Goal: Task Accomplishment & Management: Complete application form

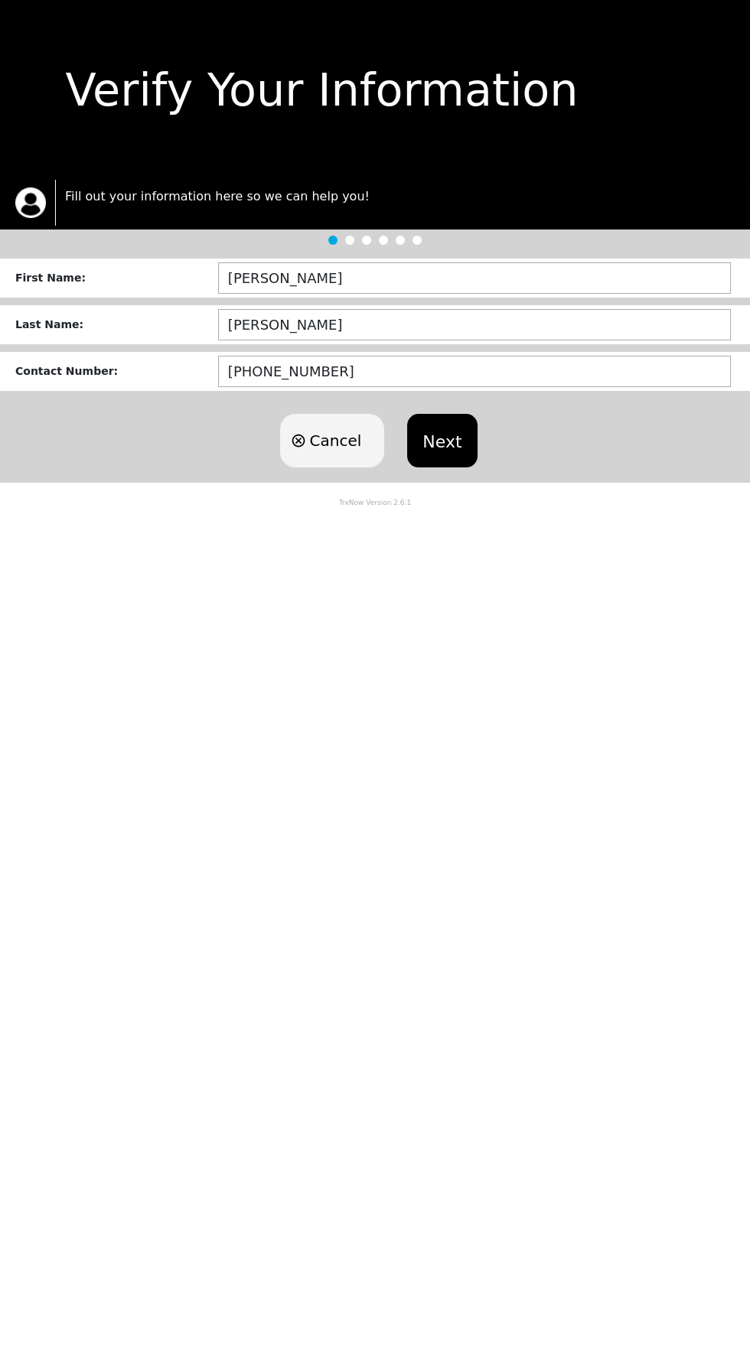
click at [451, 432] on button "Next" at bounding box center [442, 441] width 70 height 54
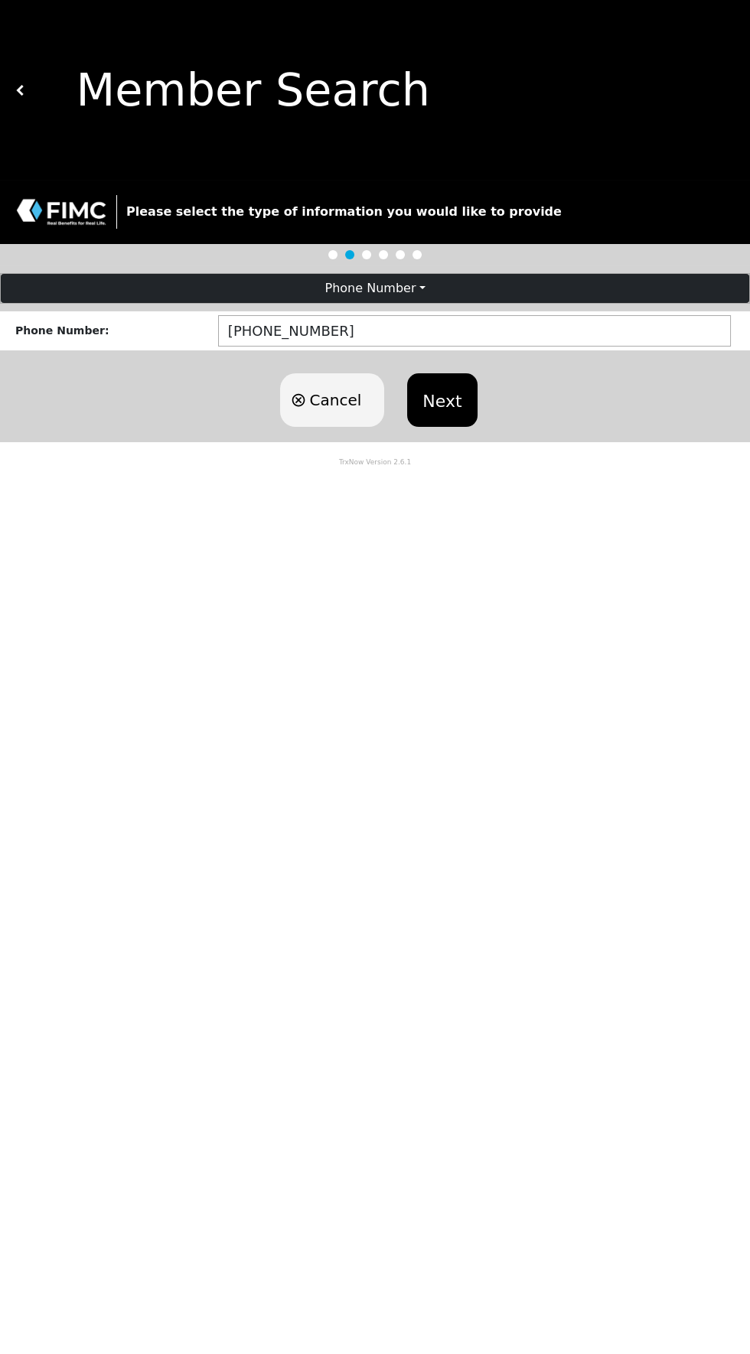
click at [448, 381] on button "Next" at bounding box center [442, 400] width 70 height 54
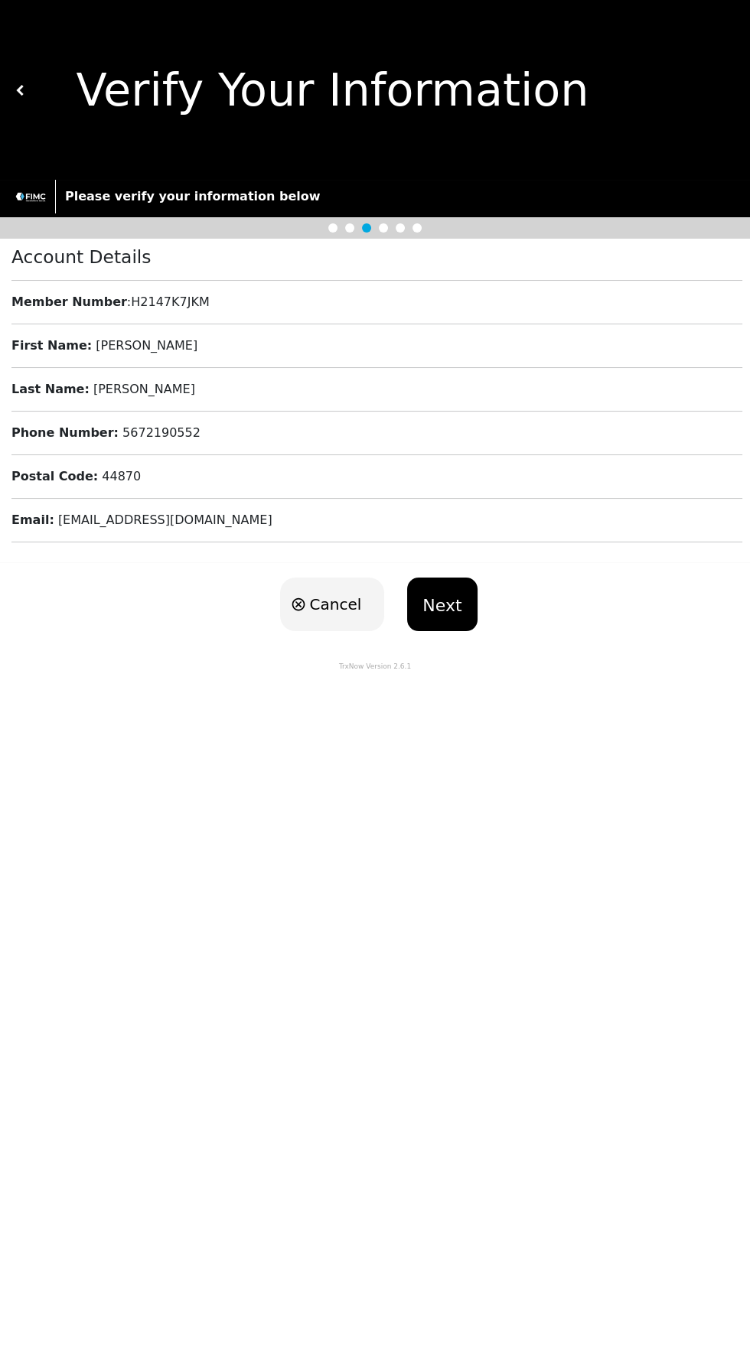
click at [454, 588] on button "Next" at bounding box center [442, 605] width 70 height 54
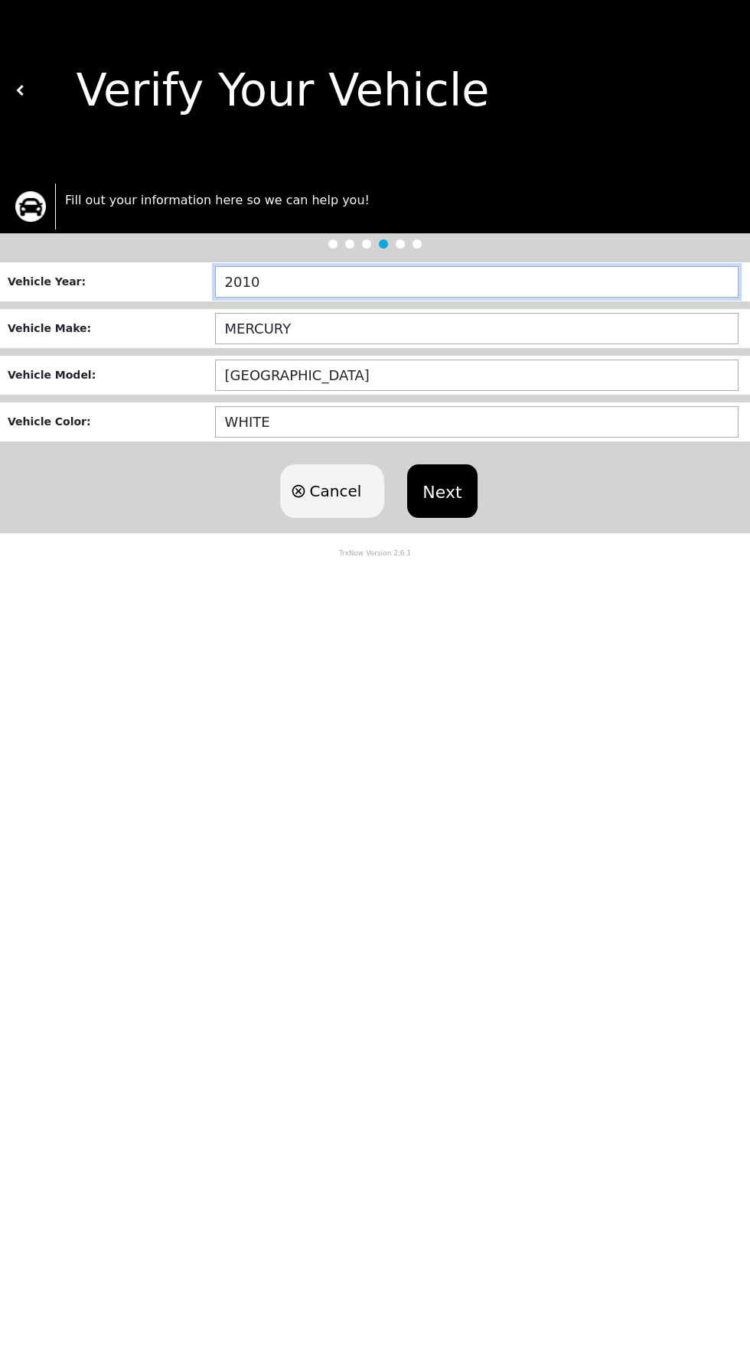
click at [435, 282] on input "2010" at bounding box center [476, 281] width 523 height 31
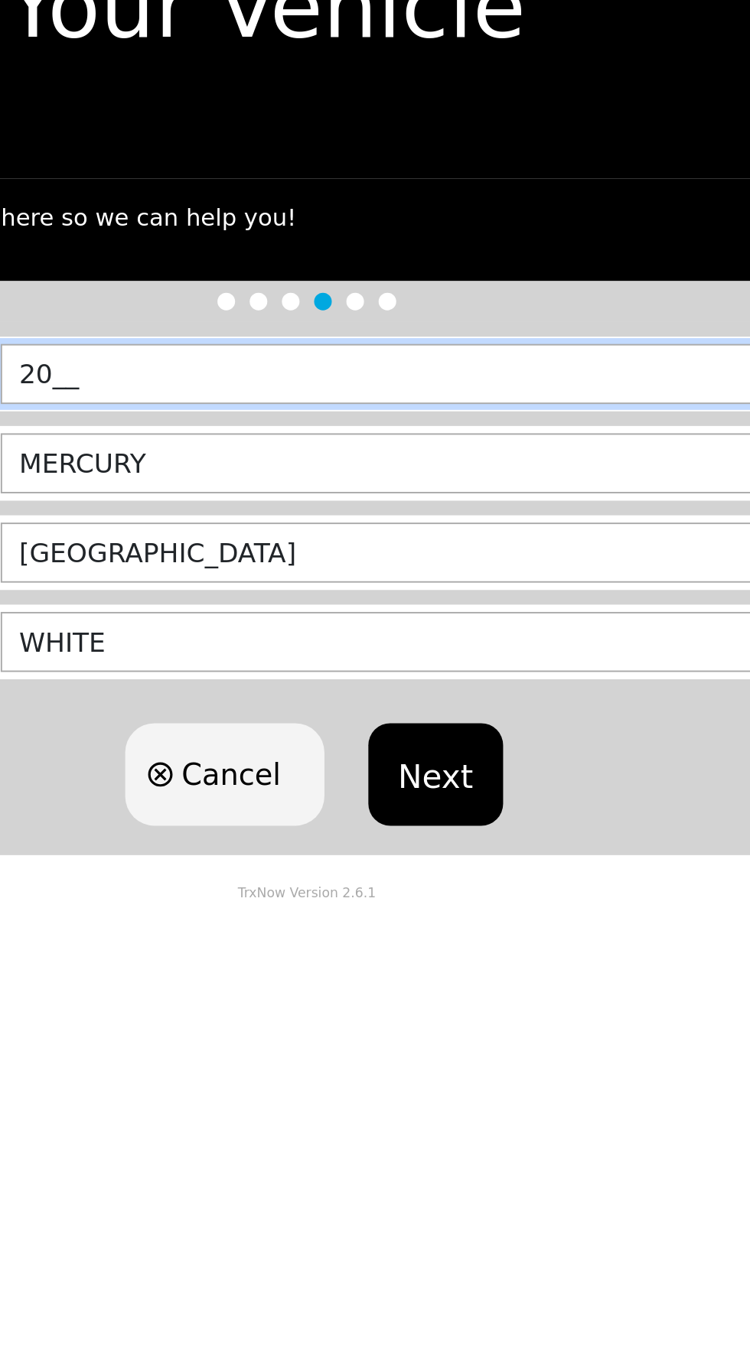
type input "2___"
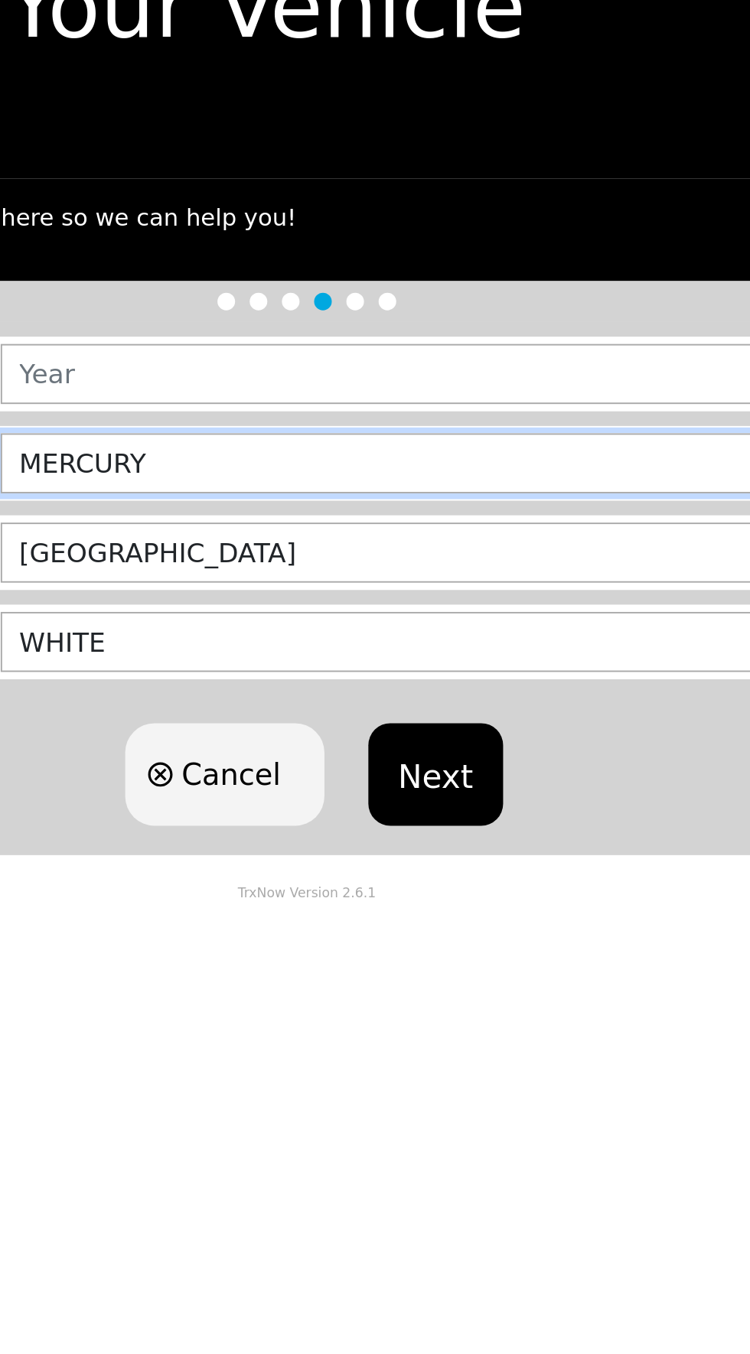
click at [425, 325] on input "MERCURY" at bounding box center [476, 328] width 523 height 31
type input "M"
type input "KIA"
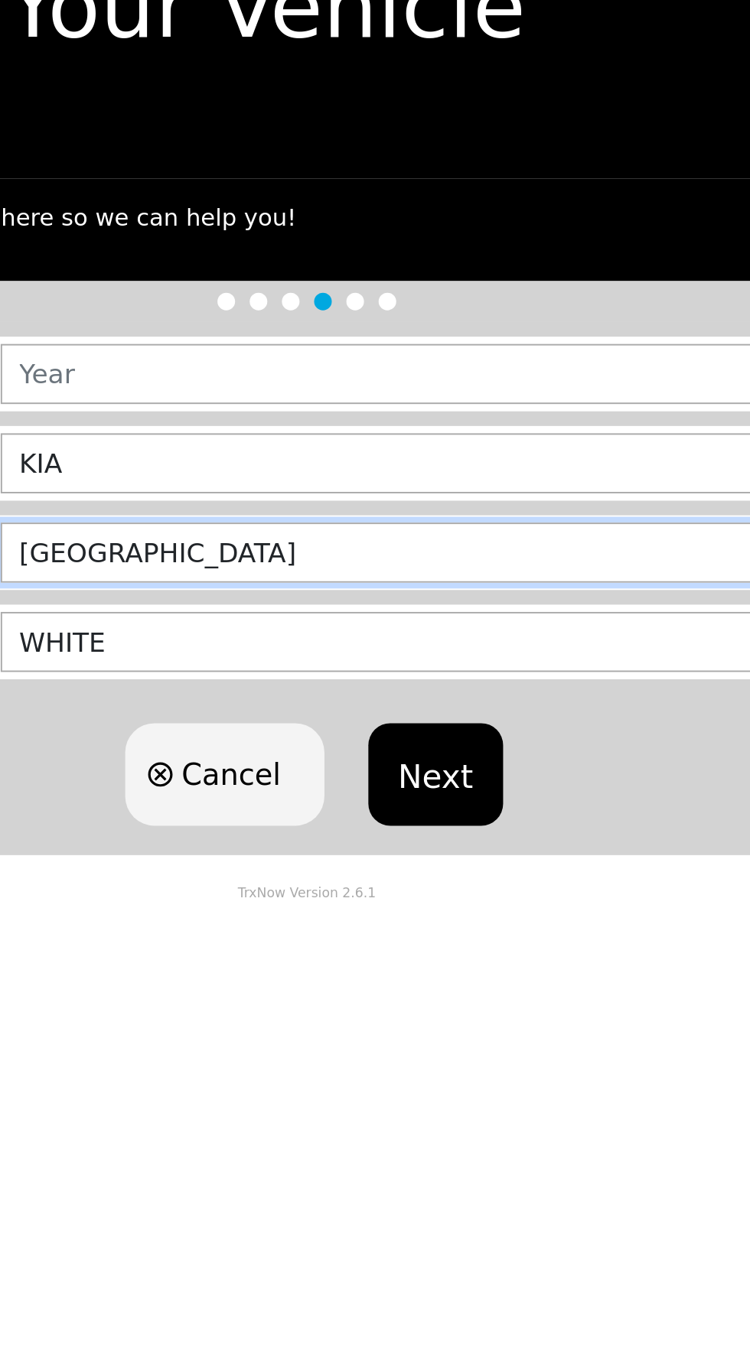
click at [421, 372] on input "[GEOGRAPHIC_DATA]" at bounding box center [476, 375] width 523 height 31
type input "M"
type input "FORTE"
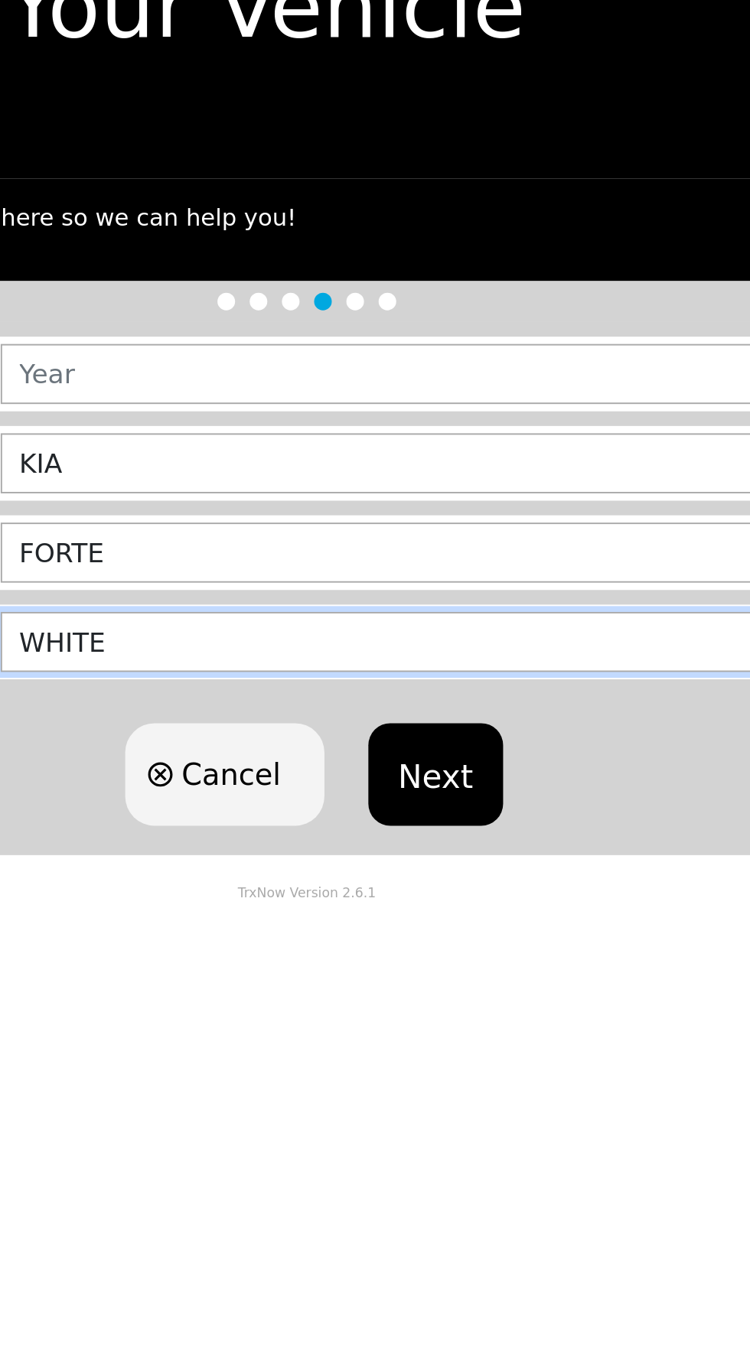
click at [463, 414] on input "WHITE" at bounding box center [476, 421] width 523 height 31
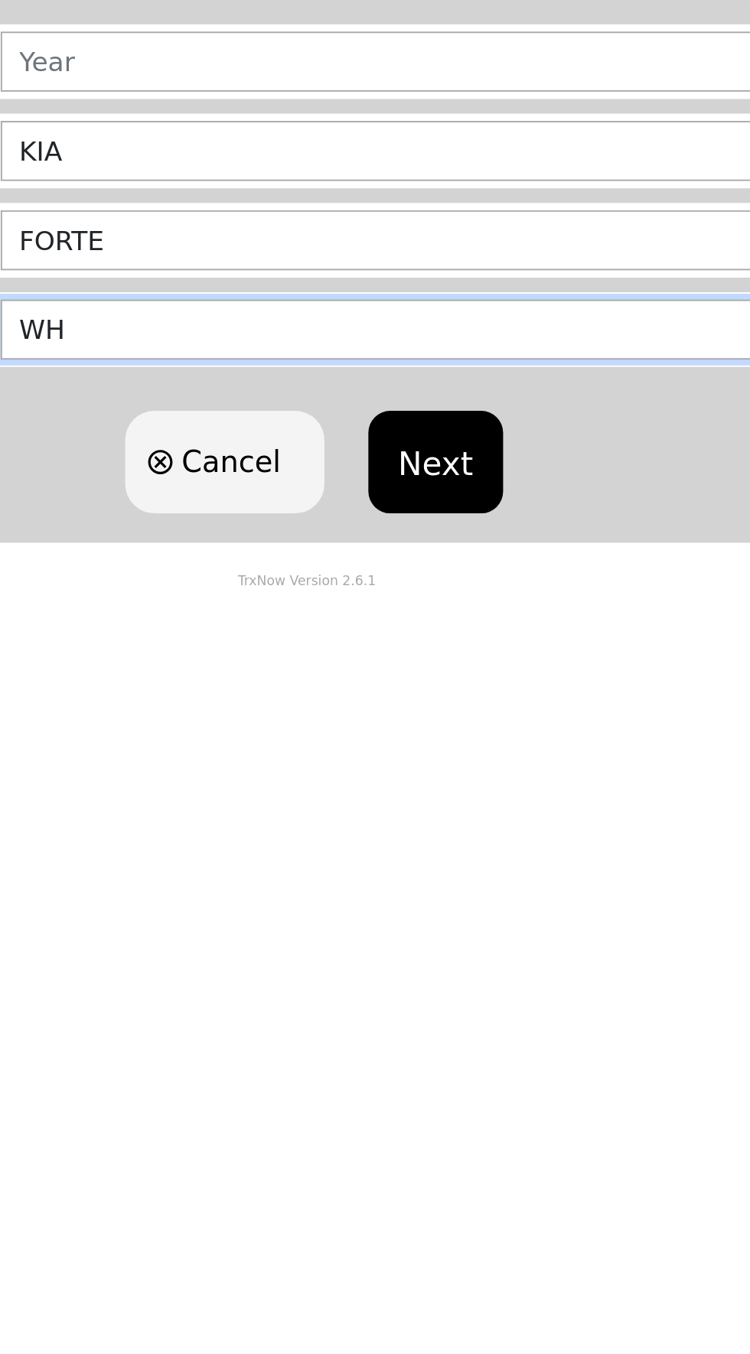
type input "W"
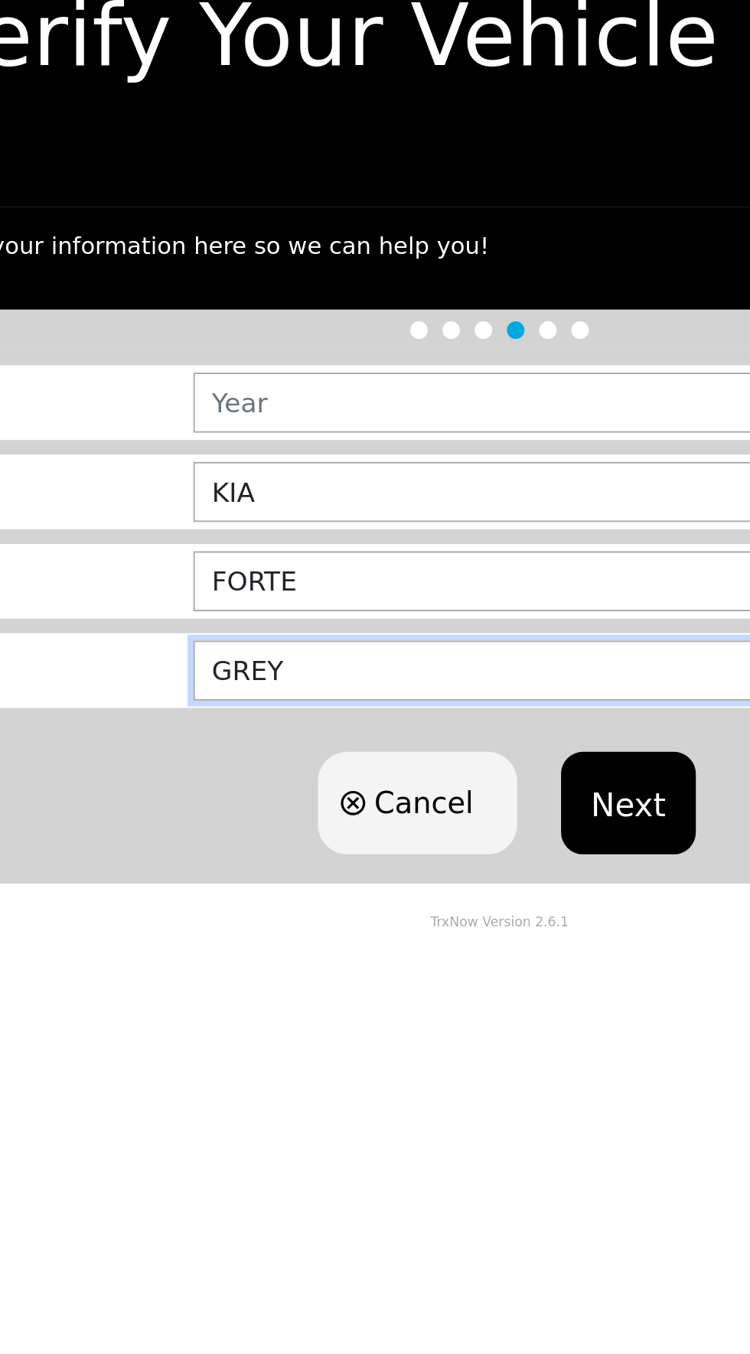
type input "GREY"
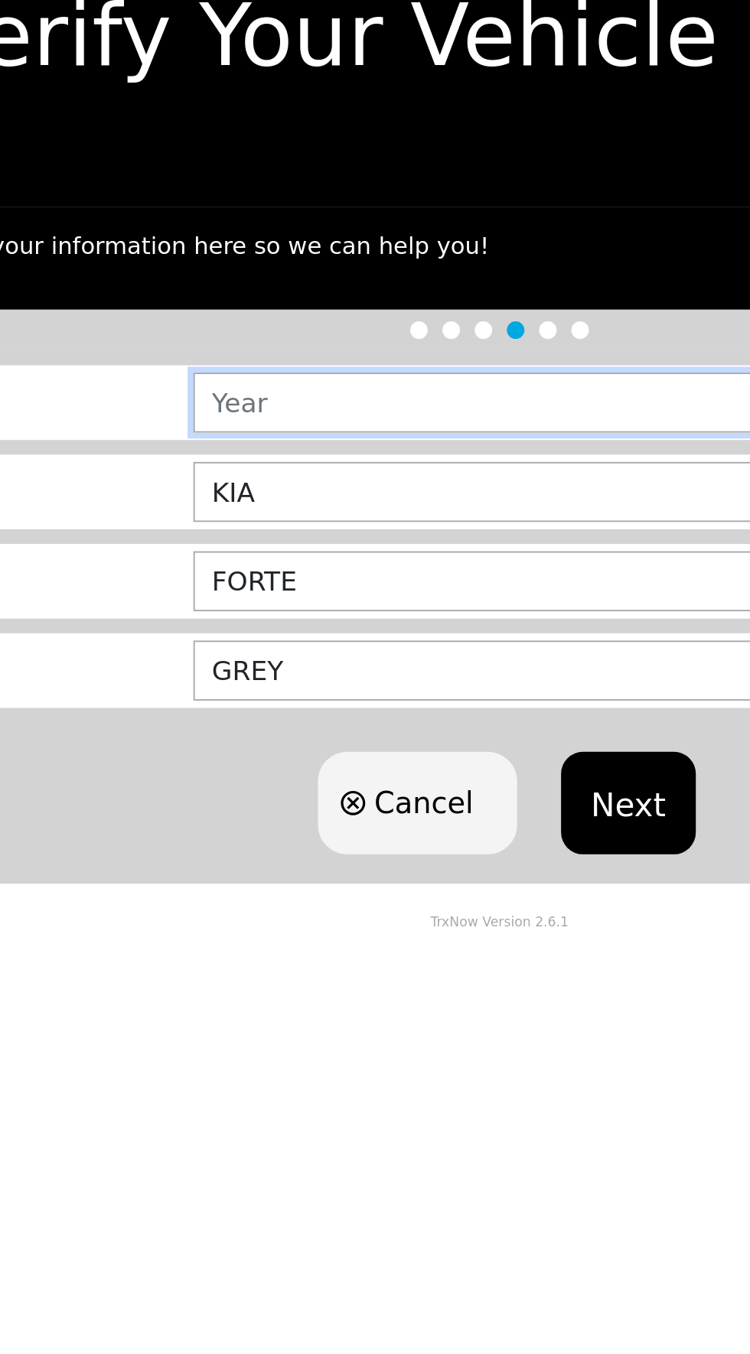
click at [405, 280] on input "text" at bounding box center [476, 281] width 523 height 31
type input "2013"
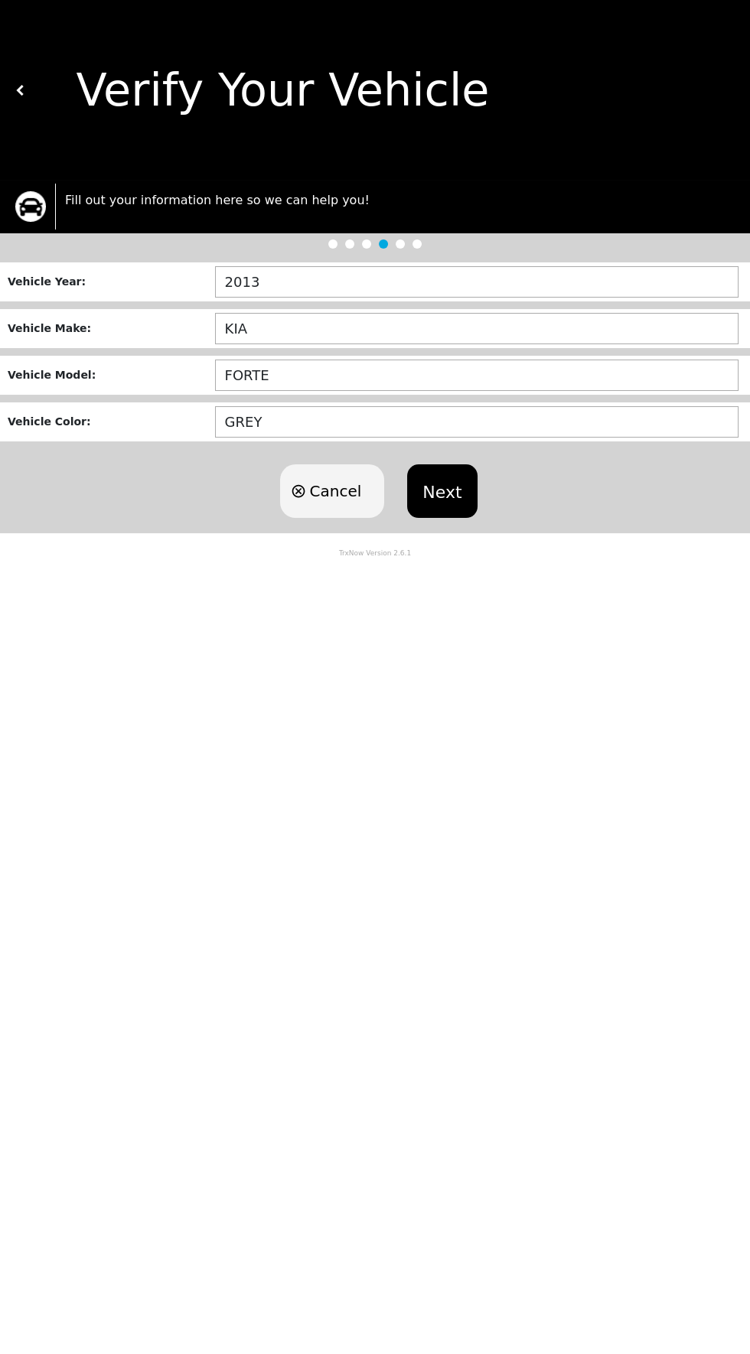
click at [471, 503] on button "Next" at bounding box center [442, 491] width 70 height 54
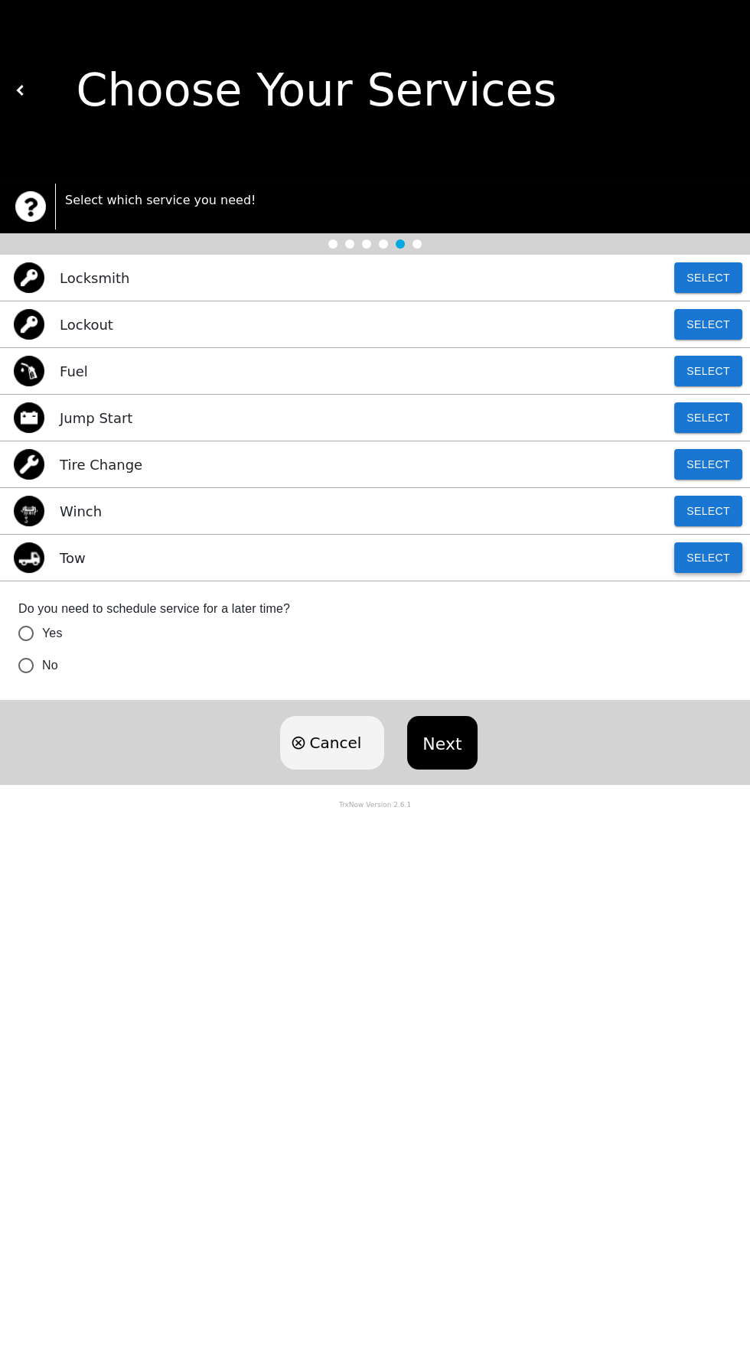
click at [687, 567] on button "Select" at bounding box center [708, 558] width 68 height 31
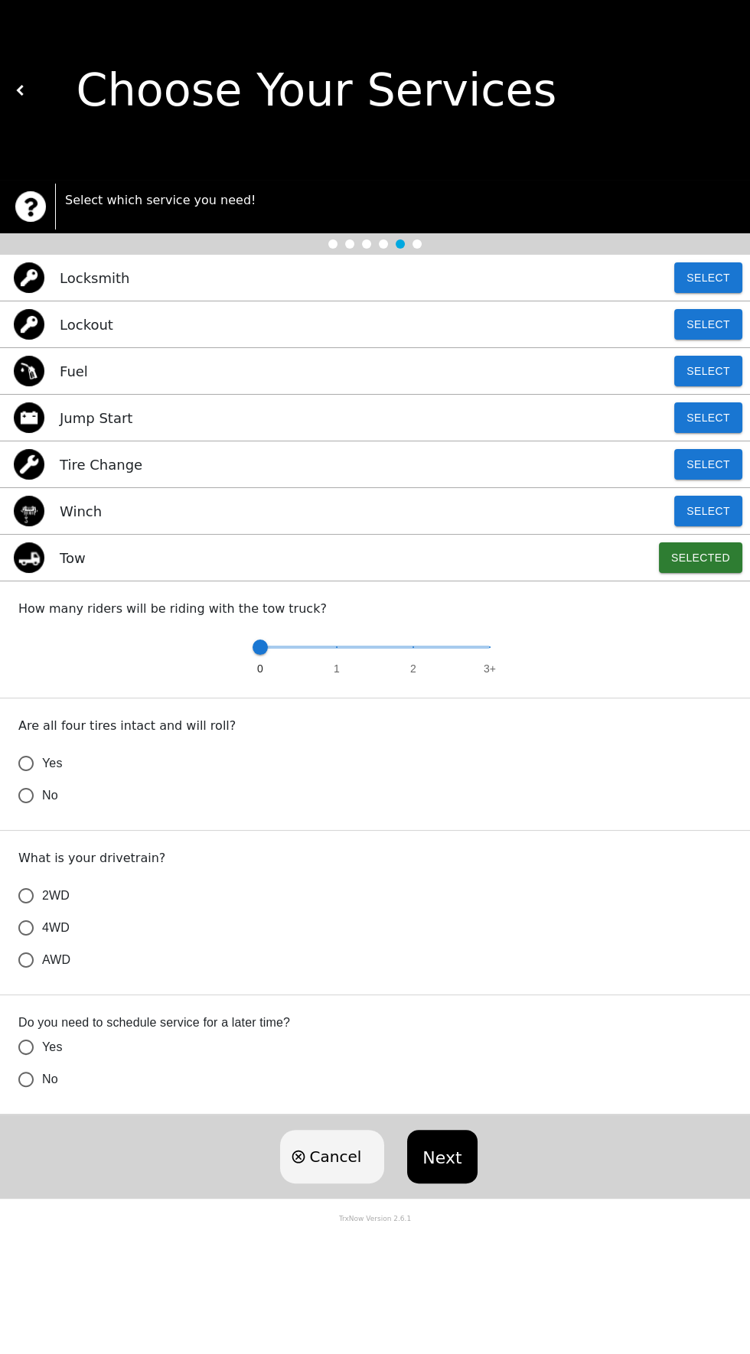
click at [34, 762] on input "Yes" at bounding box center [26, 764] width 32 height 32
click at [26, 893] on input "2WD" at bounding box center [26, 896] width 32 height 32
radio input "true"
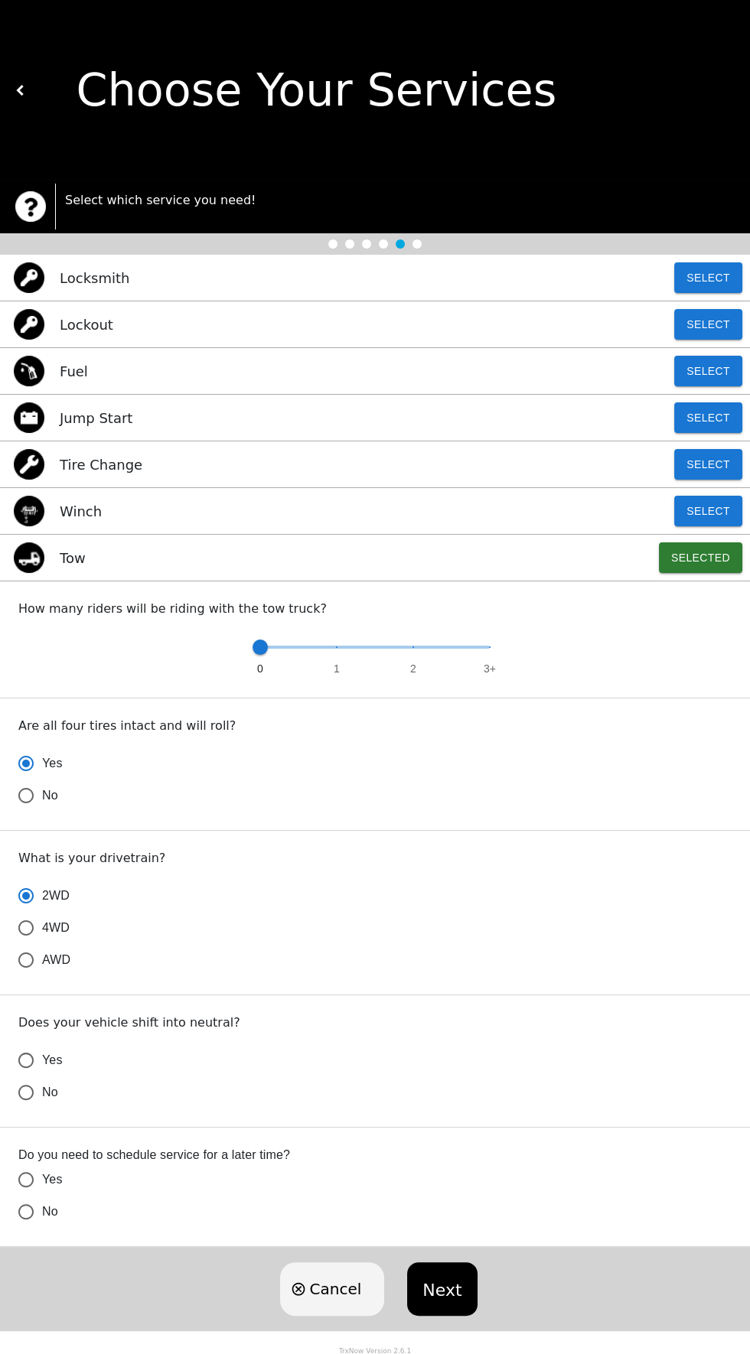
click at [34, 1051] on input "Yes" at bounding box center [26, 1060] width 32 height 32
radio input "true"
radio input "false"
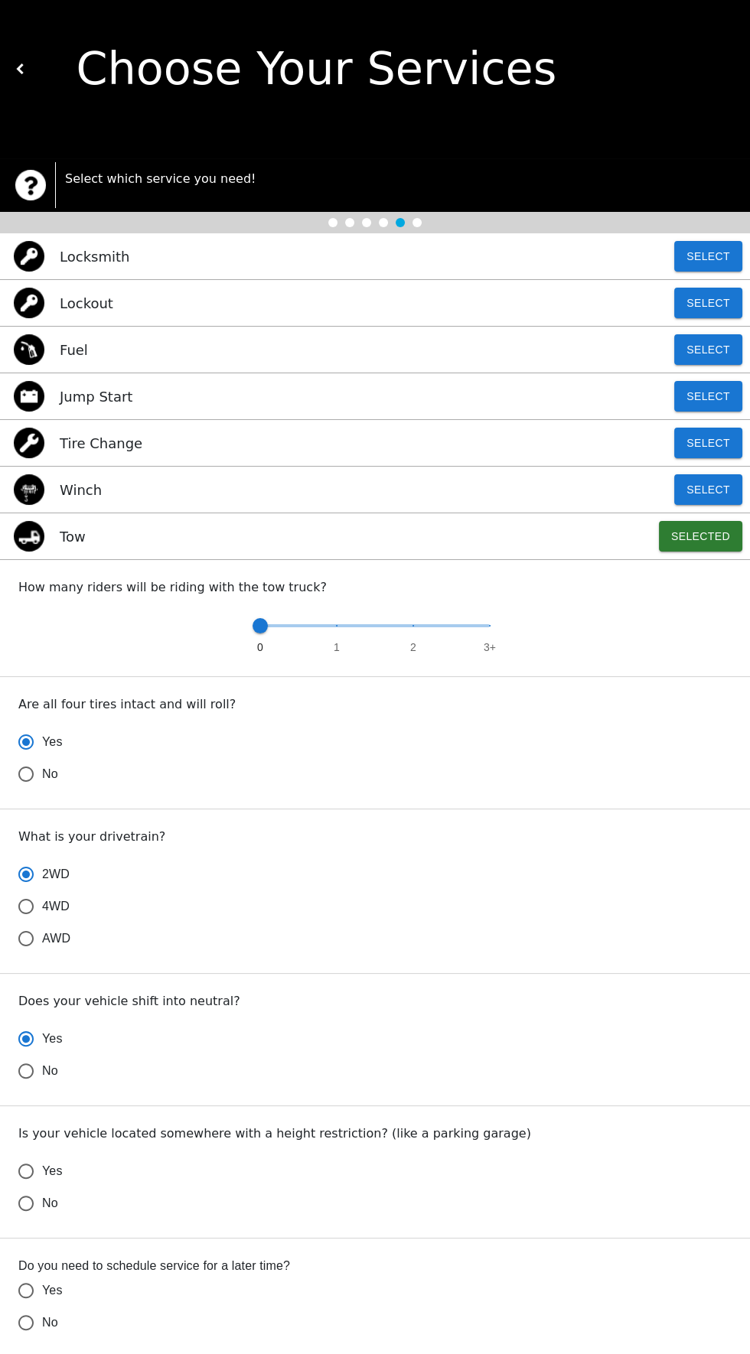
scroll to position [22, 0]
click at [40, 1198] on input "No" at bounding box center [26, 1203] width 32 height 32
radio input "false"
radio input "true"
radio input "false"
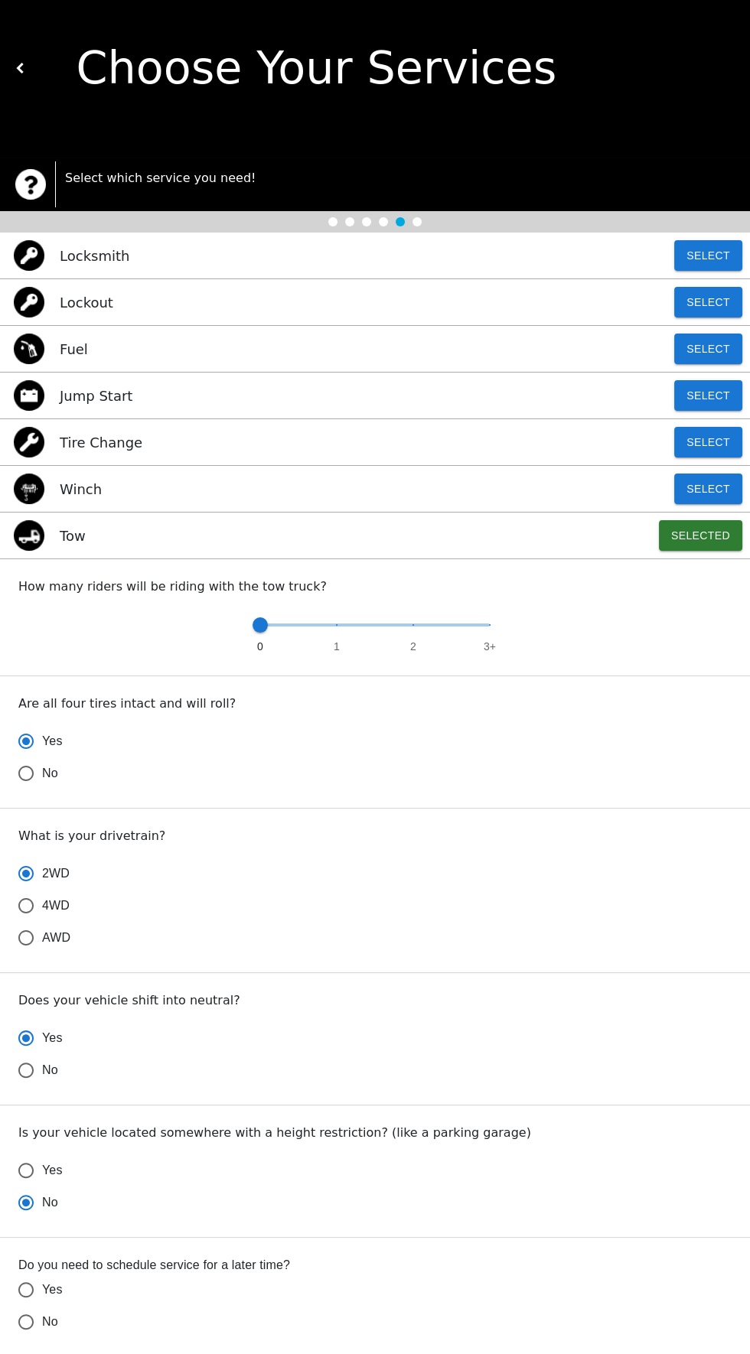
click at [28, 1329] on input "No" at bounding box center [26, 1322] width 32 height 32
radio input "false"
radio input "true"
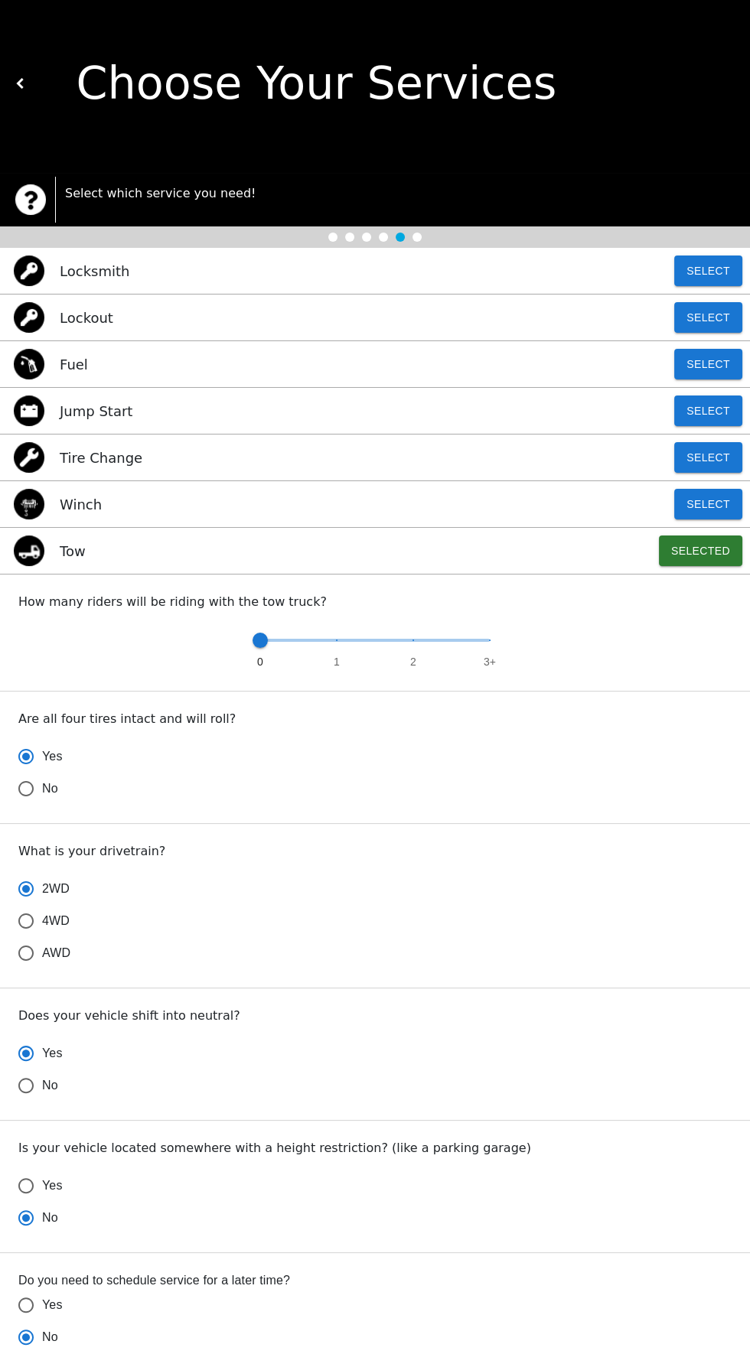
scroll to position [6, 0]
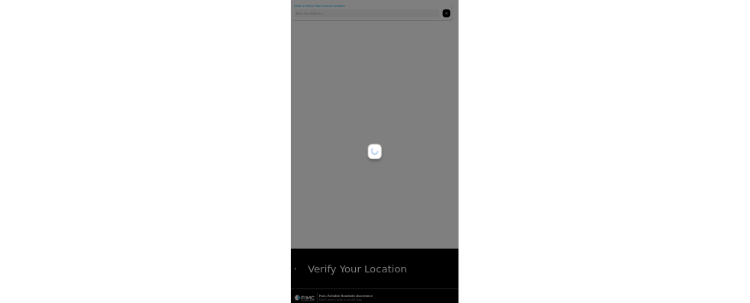
scroll to position [0, 0]
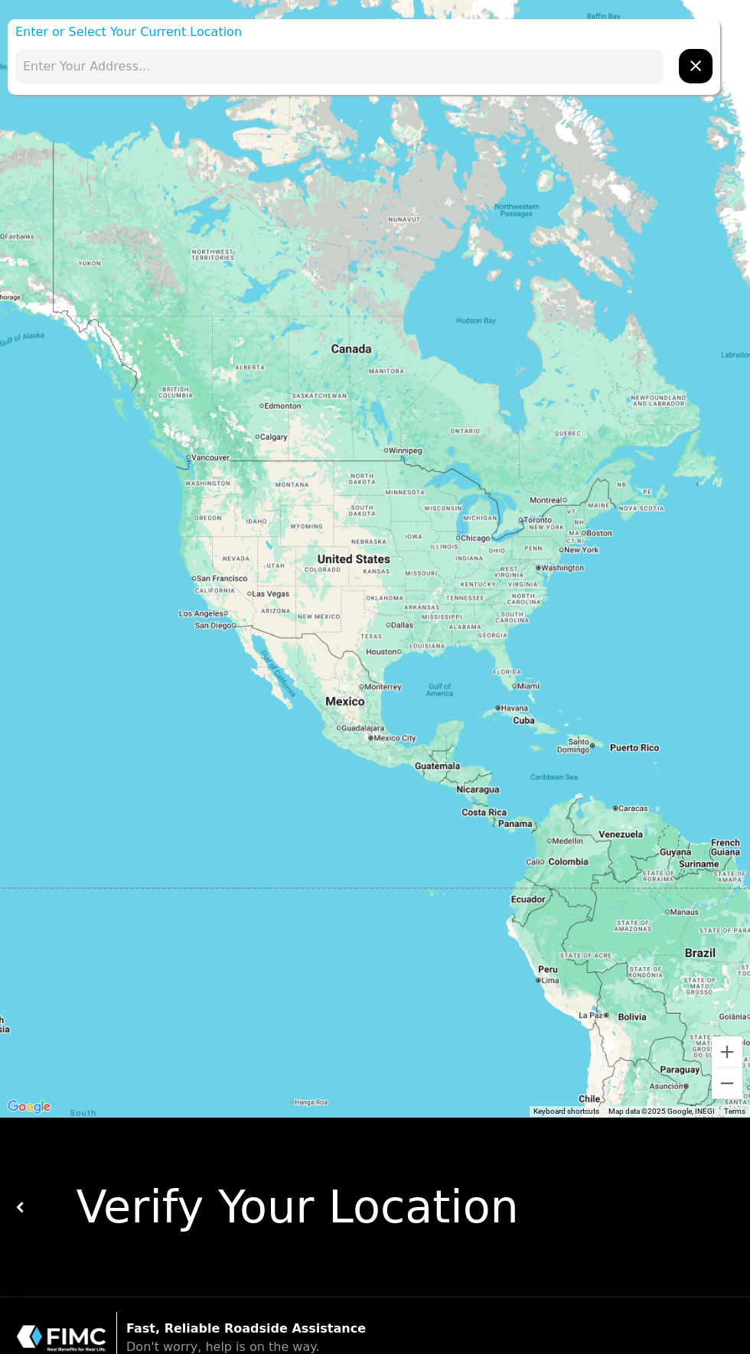
click at [430, 23] on p "Enter or Select Your Current Location" at bounding box center [364, 32] width 712 height 18
click at [458, 62] on input "text" at bounding box center [339, 66] width 648 height 34
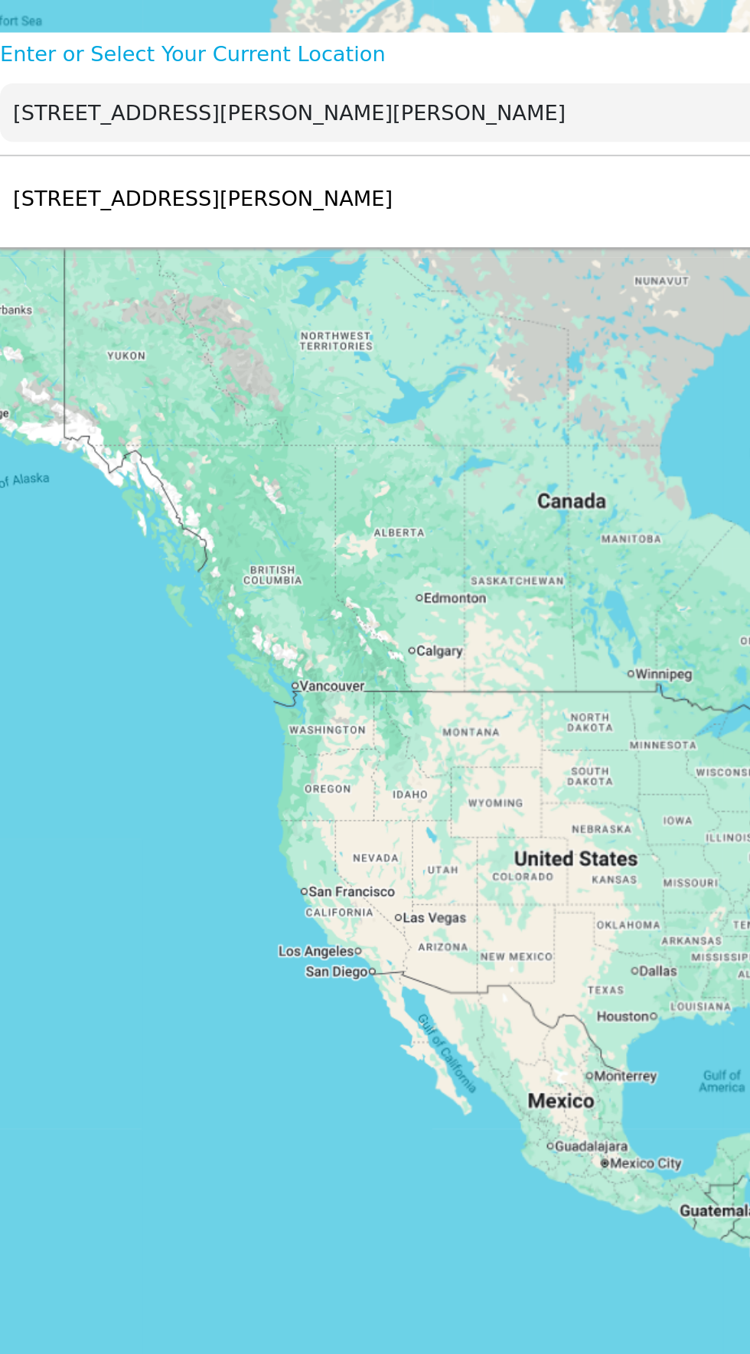
click at [379, 120] on div "[STREET_ADDRESS][PERSON_NAME] Select" at bounding box center [364, 117] width 712 height 50
type input "[STREET_ADDRESS][PERSON_NAME]"
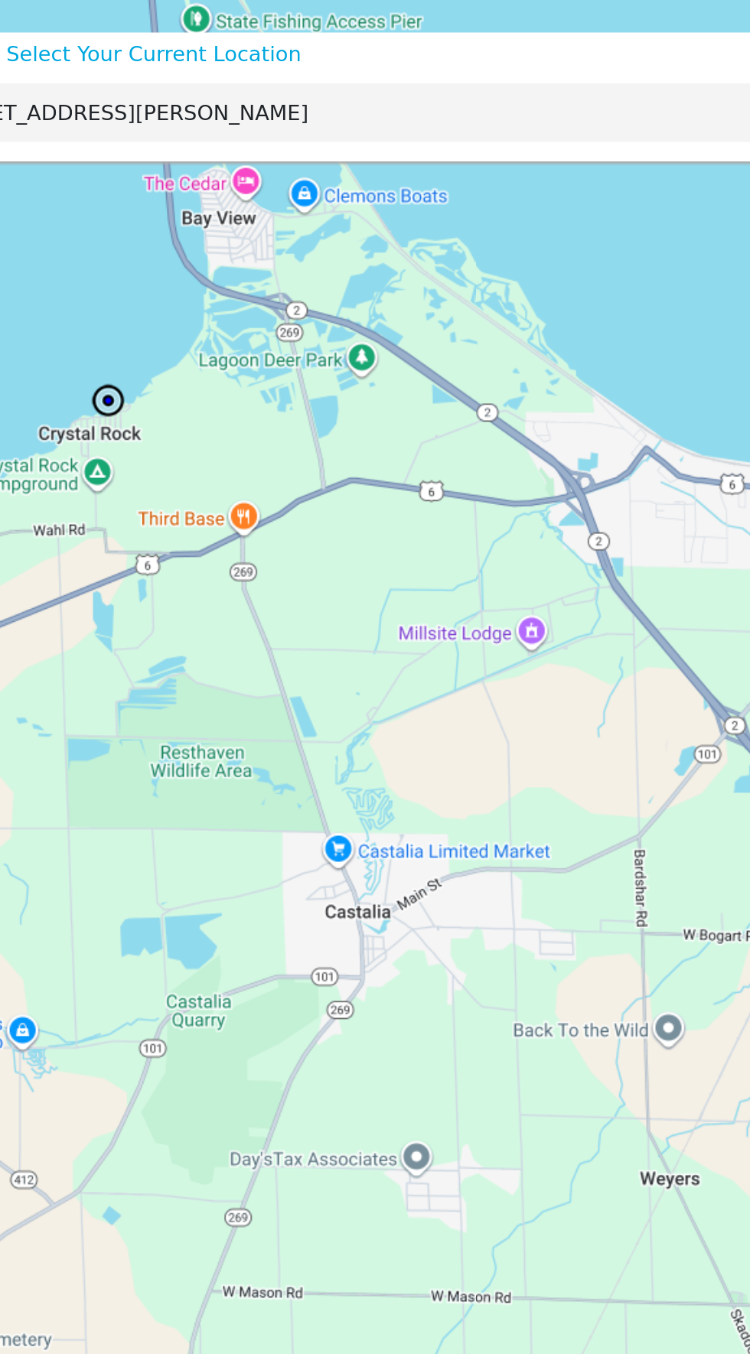
click at [427, 63] on input "[STREET_ADDRESS][PERSON_NAME]" at bounding box center [339, 66] width 648 height 34
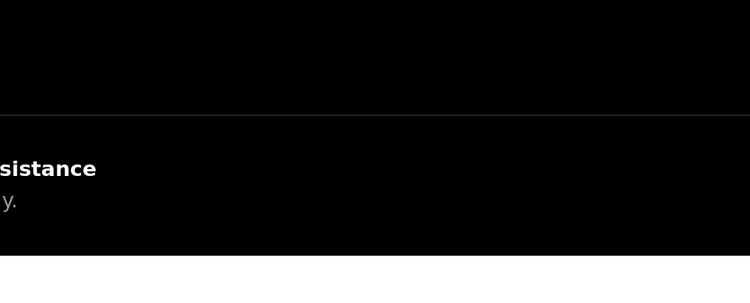
scroll to position [298, 0]
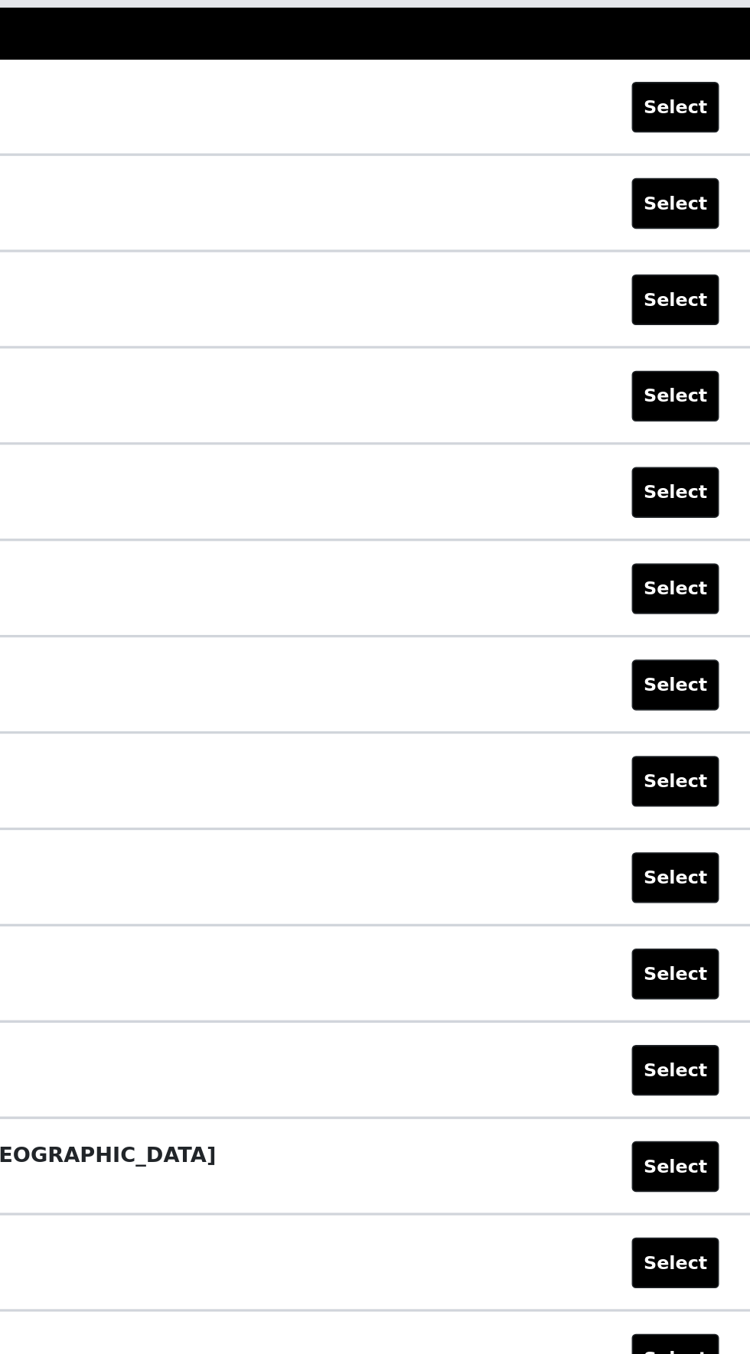
scroll to position [0, 0]
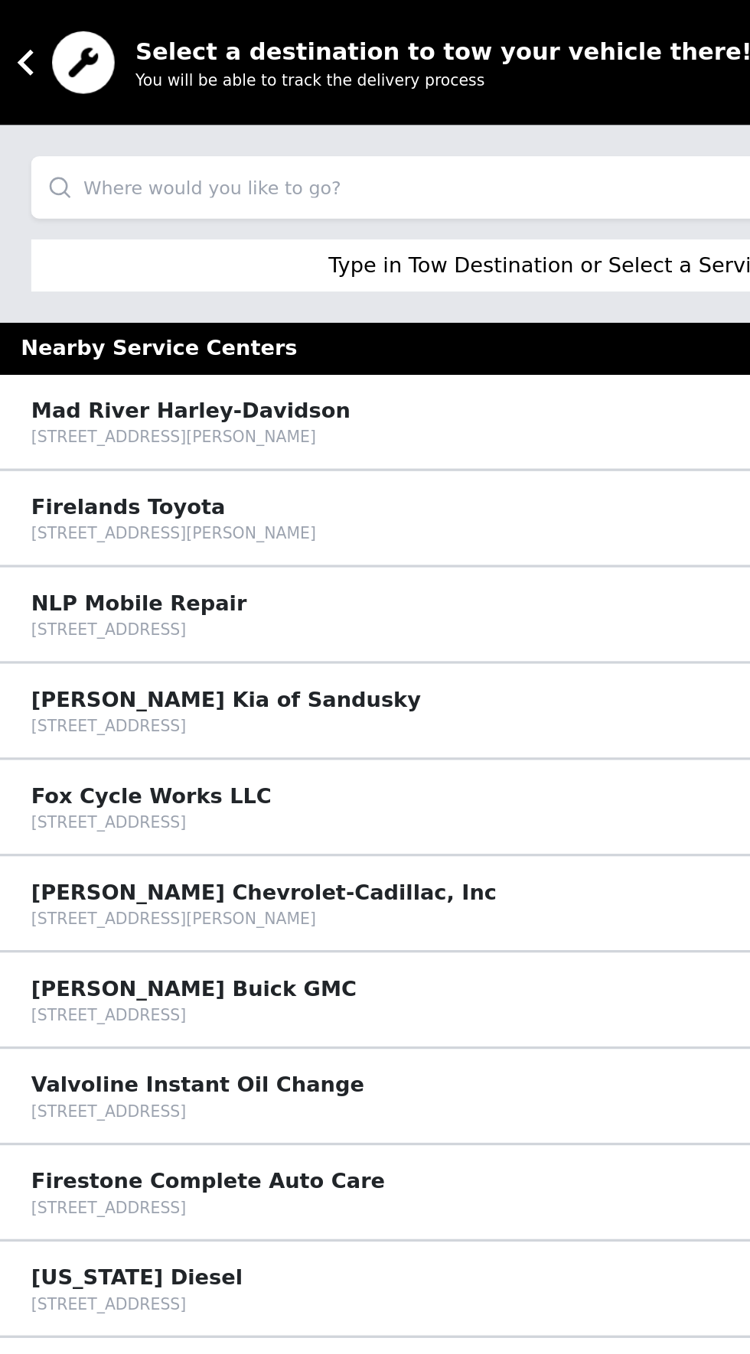
click at [298, 96] on input "search" at bounding box center [374, 110] width 713 height 37
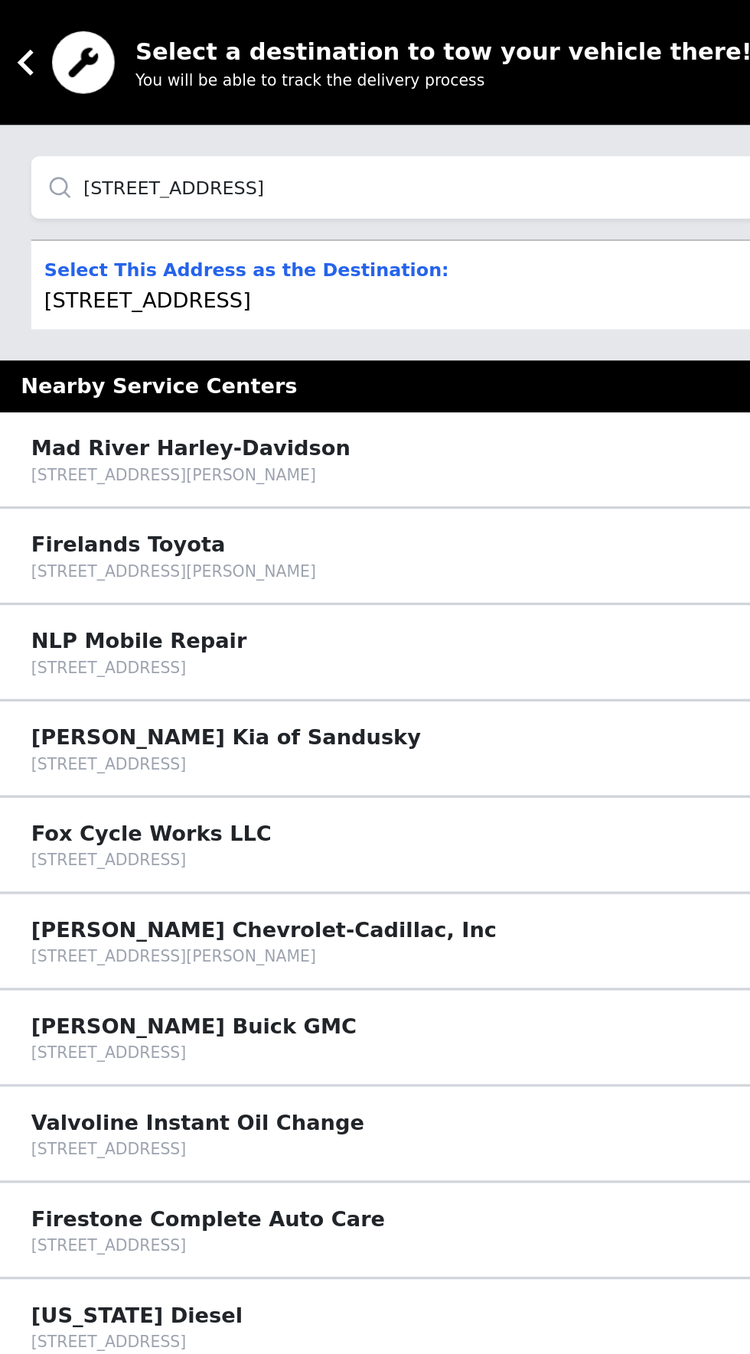
type input "[STREET_ADDRESS]"
click at [367, 175] on div "Select This Address as the Destination: [STREET_ADDRESS] Select" at bounding box center [374, 168] width 713 height 52
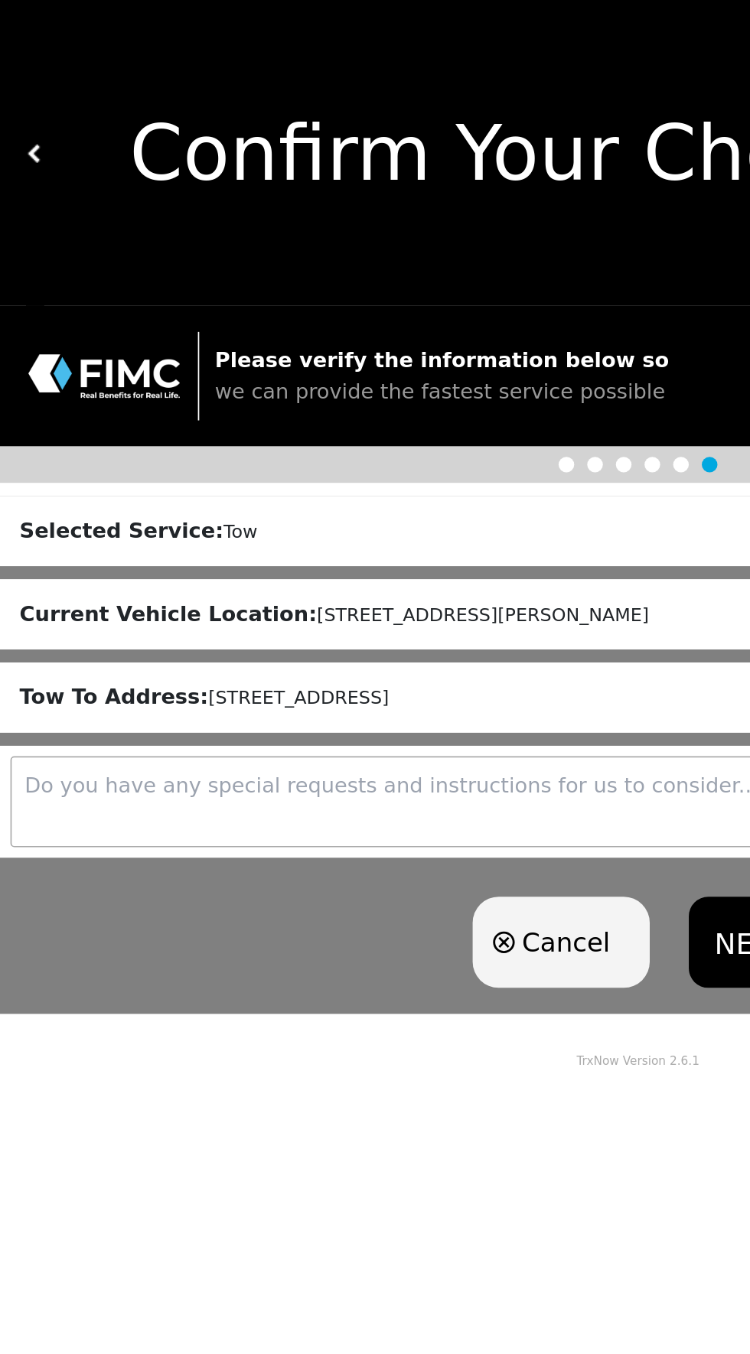
click at [426, 546] on button "NEXT" at bounding box center [442, 554] width 75 height 54
